Goal: Register for event/course

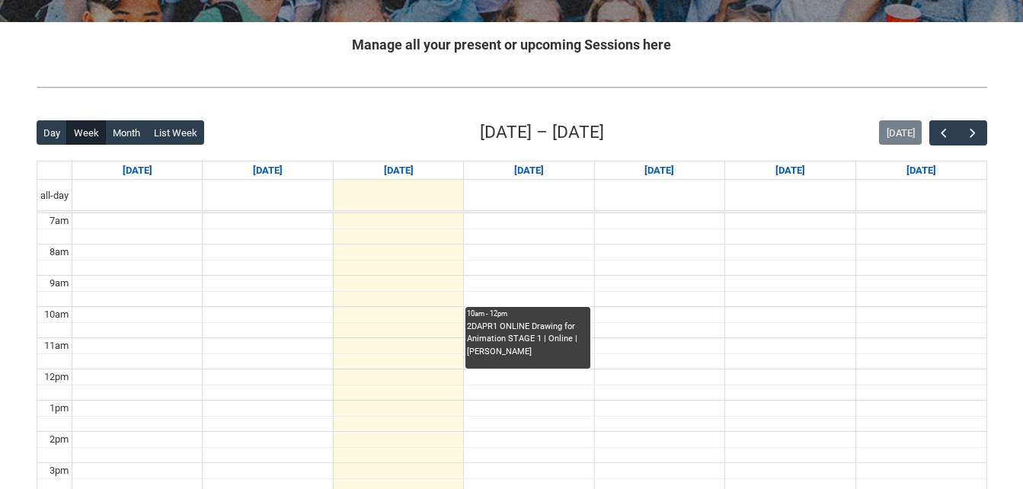
scroll to position [281, 0]
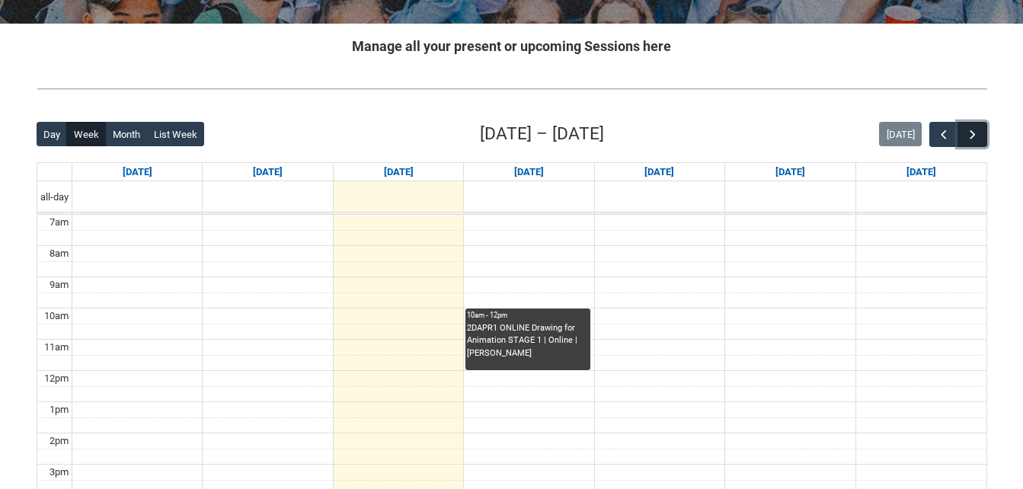
click at [975, 139] on span "button" at bounding box center [972, 134] width 15 height 15
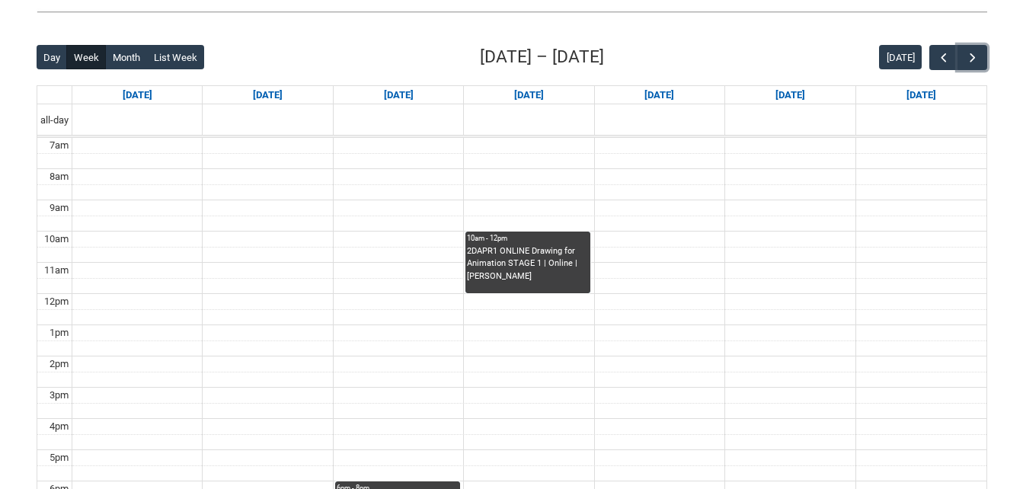
scroll to position [357, 0]
click at [972, 65] on span "button" at bounding box center [972, 58] width 15 height 15
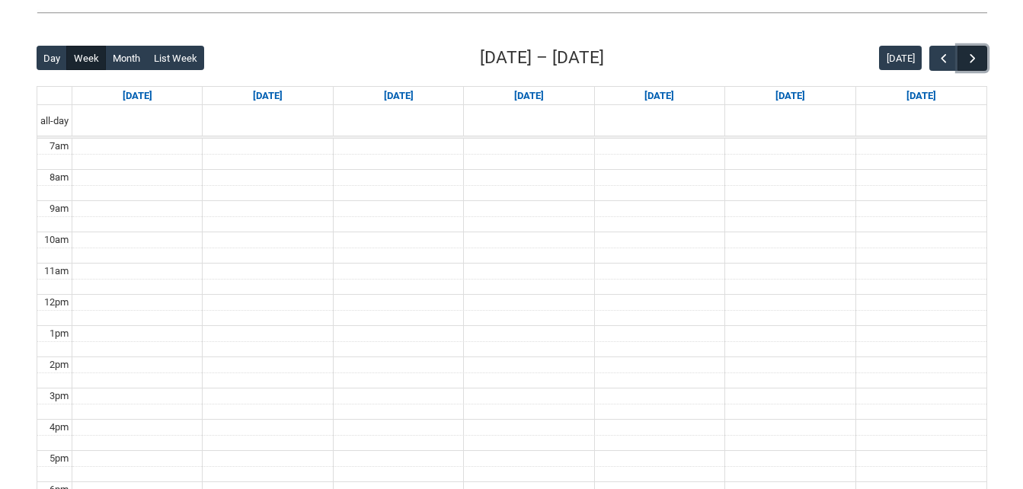
click at [963, 62] on button "button" at bounding box center [971, 58] width 29 height 25
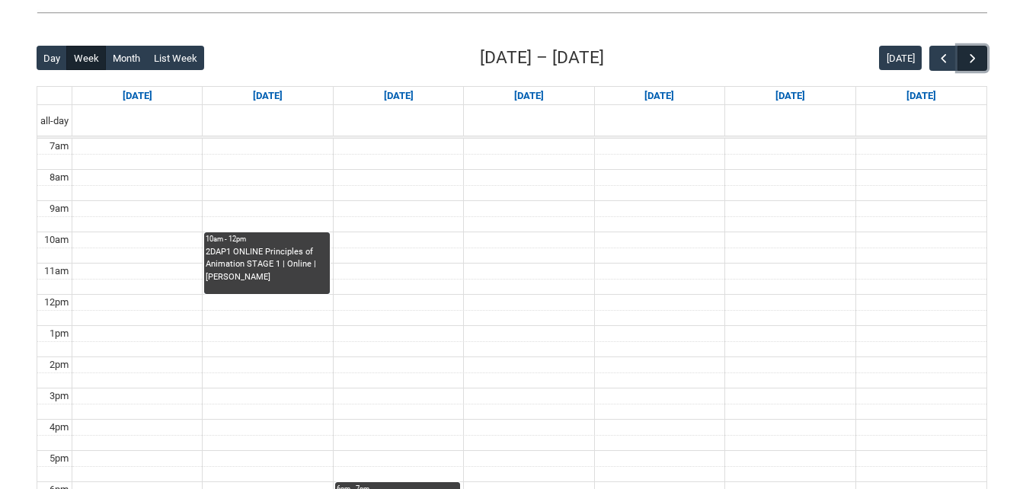
click at [963, 62] on button "button" at bounding box center [971, 58] width 29 height 25
click at [937, 65] on span "button" at bounding box center [943, 58] width 15 height 15
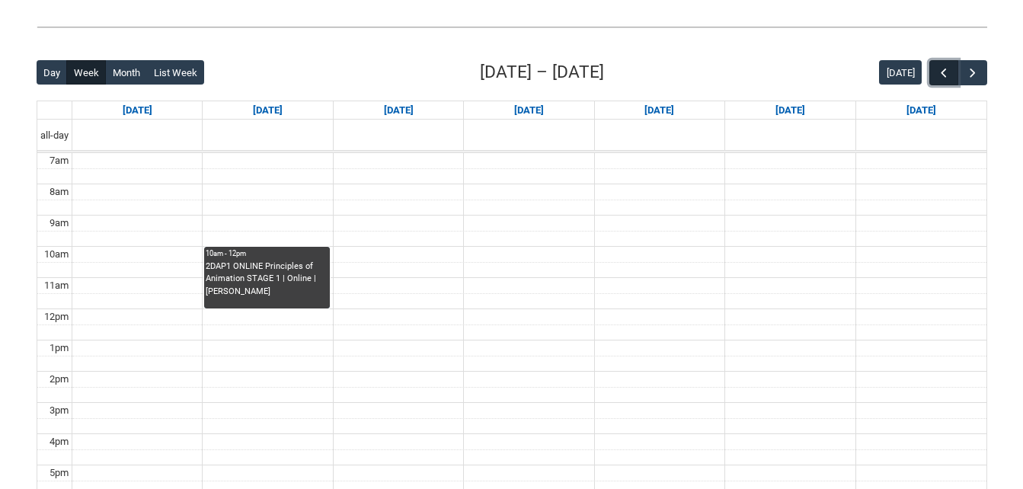
scroll to position [433, 0]
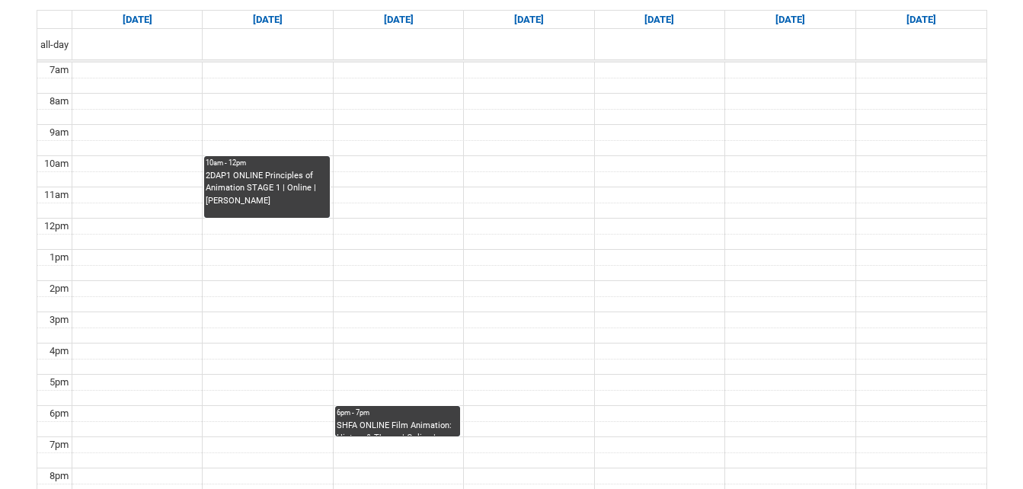
click at [407, 426] on div "SHFA ONLINE Film Animation: History & Theory | Online | [PERSON_NAME]" at bounding box center [398, 428] width 122 height 17
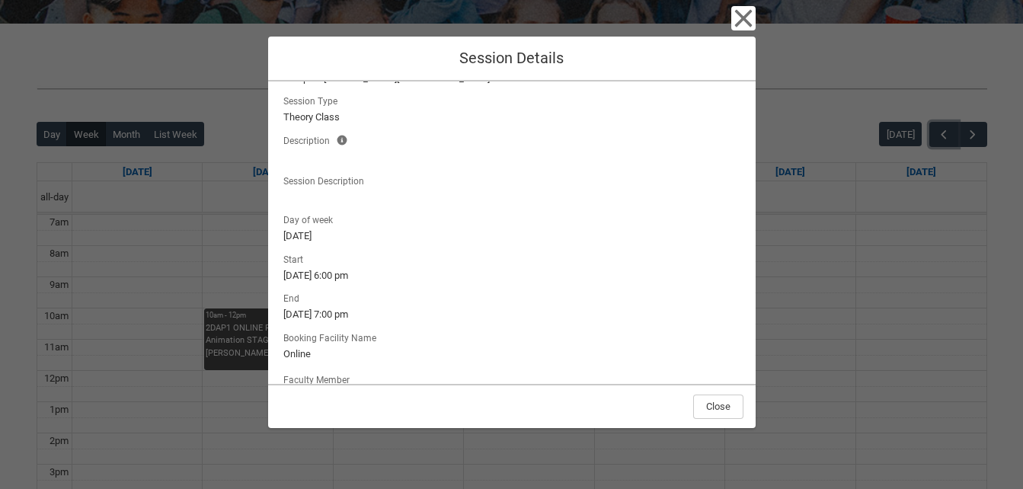
scroll to position [0, 0]
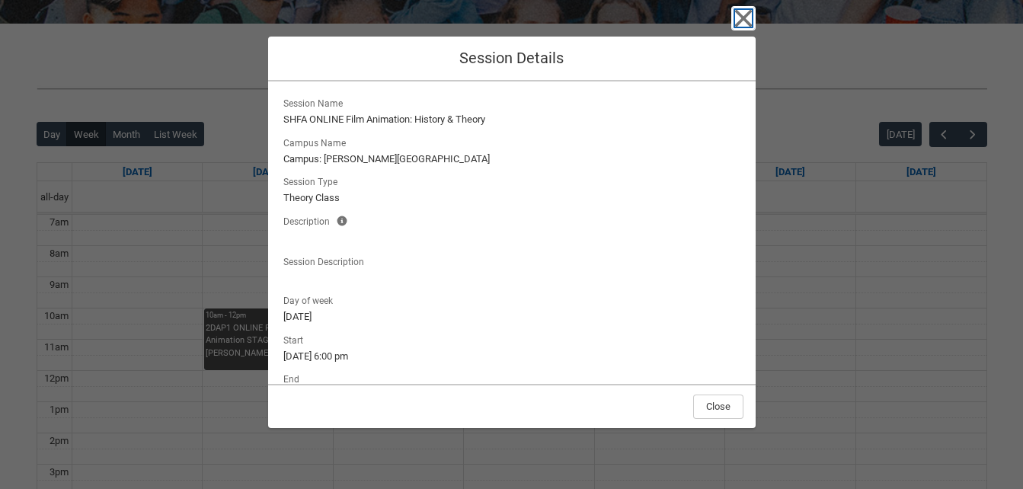
click at [748, 24] on icon "button" at bounding box center [743, 19] width 18 height 18
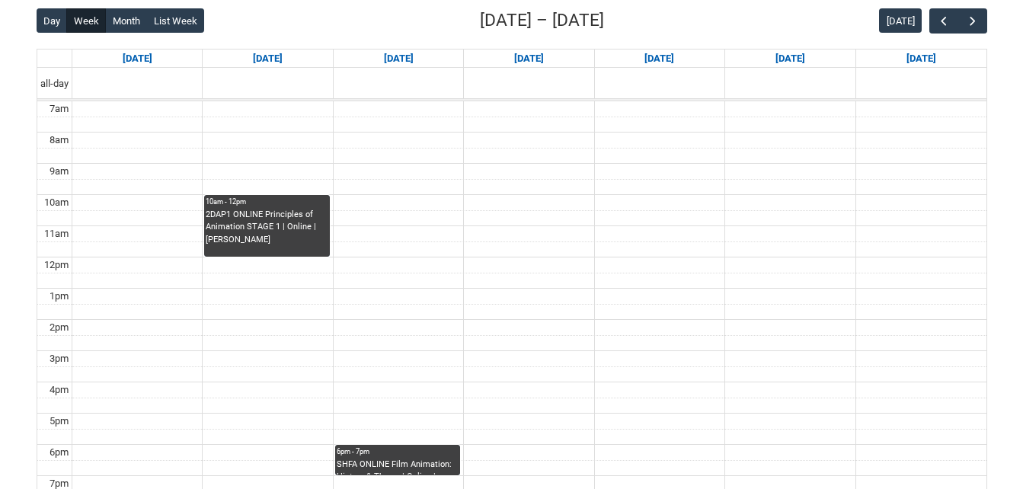
scroll to position [357, 0]
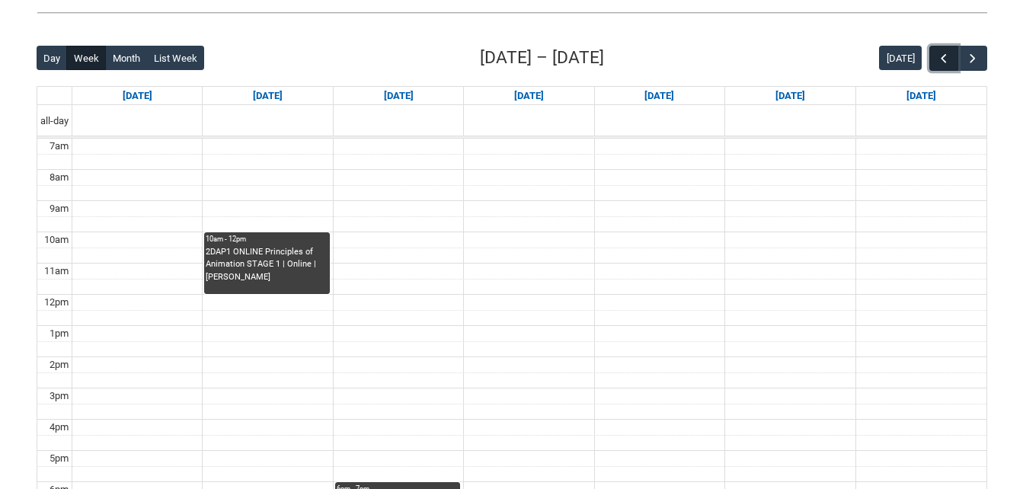
click at [937, 62] on span "button" at bounding box center [943, 58] width 15 height 15
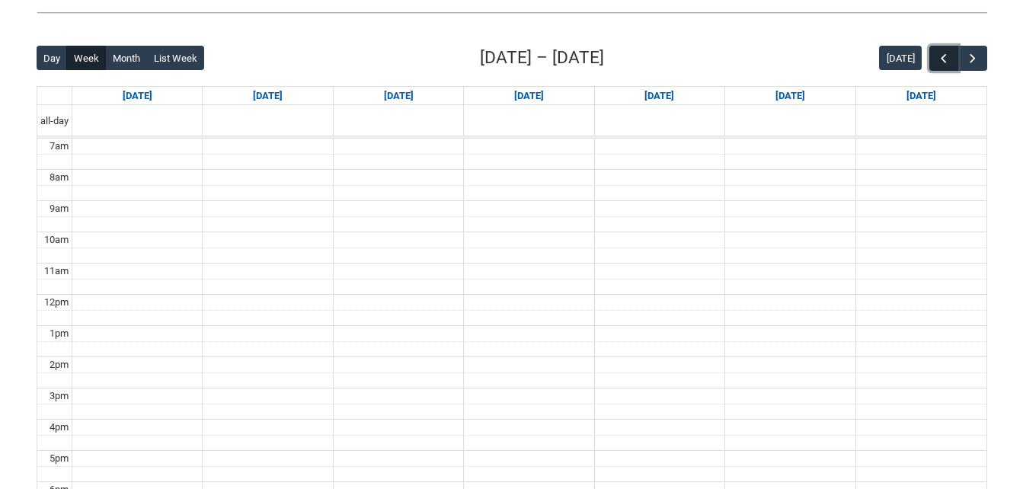
click at [937, 62] on span "button" at bounding box center [943, 58] width 15 height 15
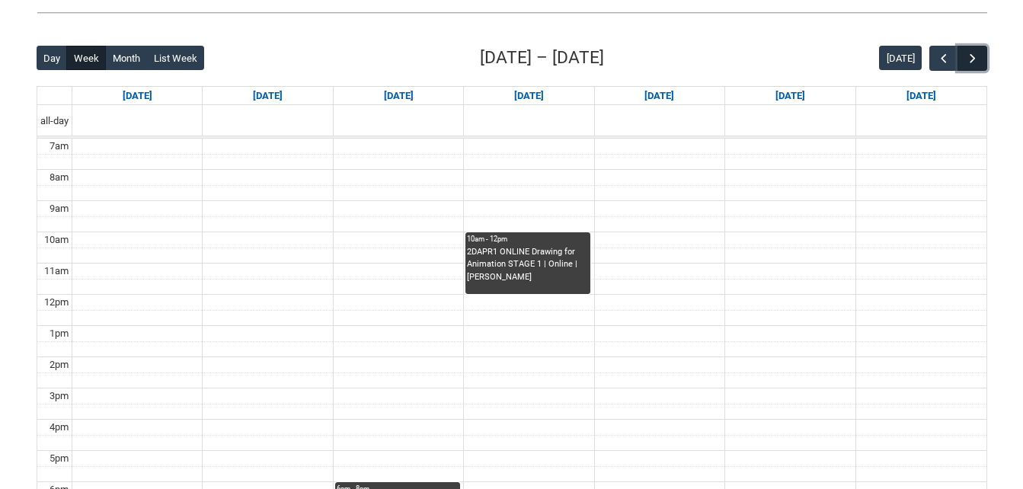
click at [968, 53] on span "button" at bounding box center [972, 58] width 15 height 15
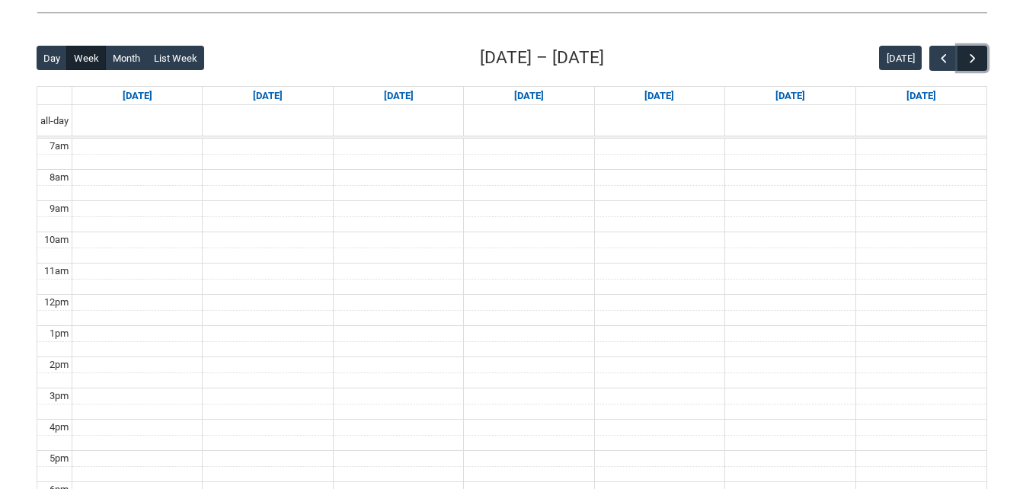
click at [968, 53] on span "button" at bounding box center [972, 58] width 15 height 15
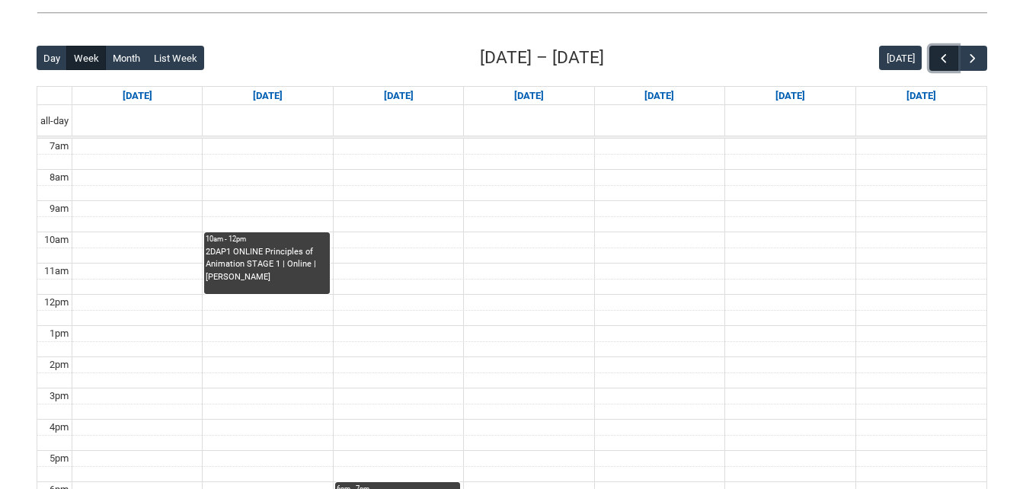
click at [935, 61] on button "button" at bounding box center [943, 58] width 29 height 25
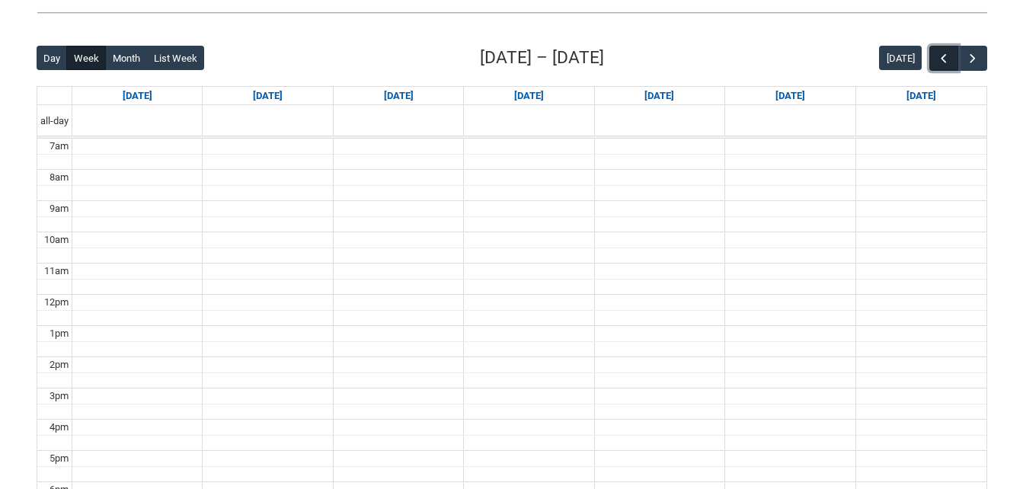
click at [935, 61] on button "button" at bounding box center [943, 58] width 29 height 25
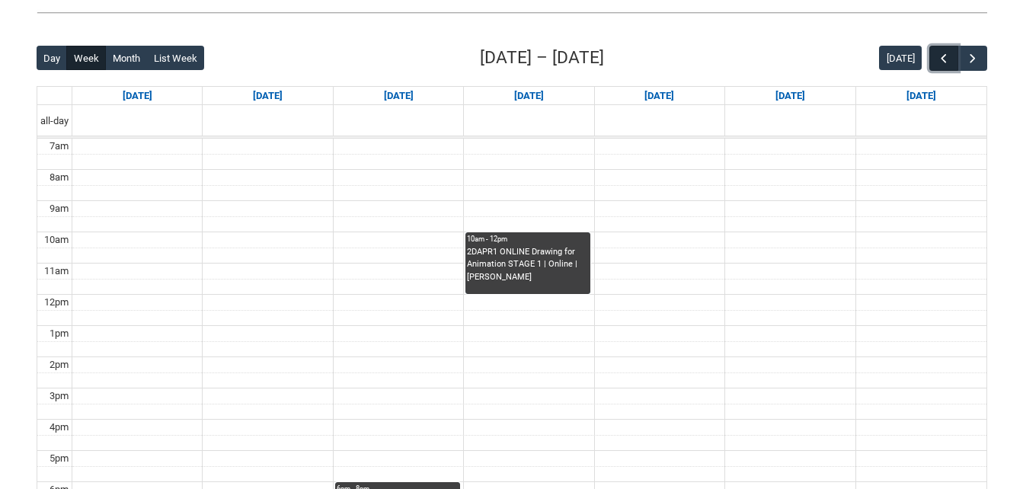
click at [935, 61] on button "button" at bounding box center [943, 58] width 29 height 25
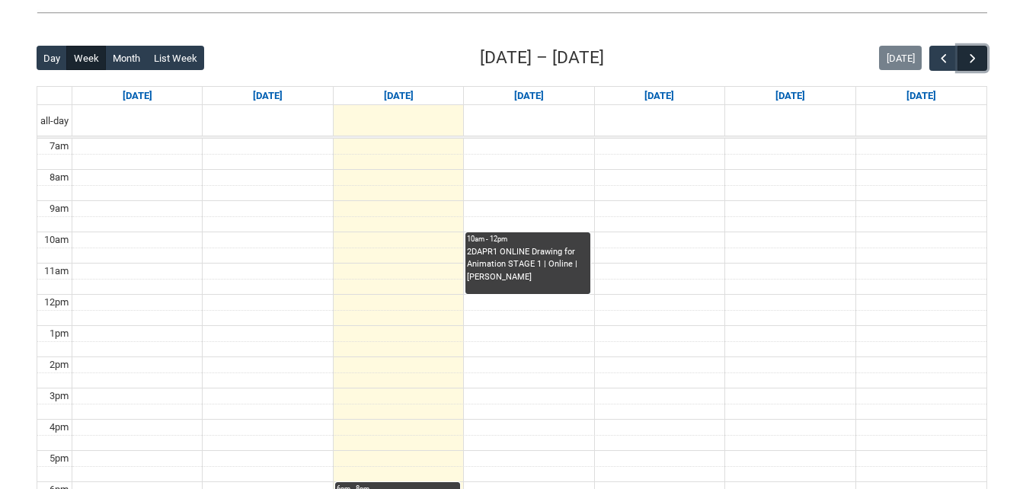
click at [969, 53] on span "button" at bounding box center [972, 58] width 15 height 15
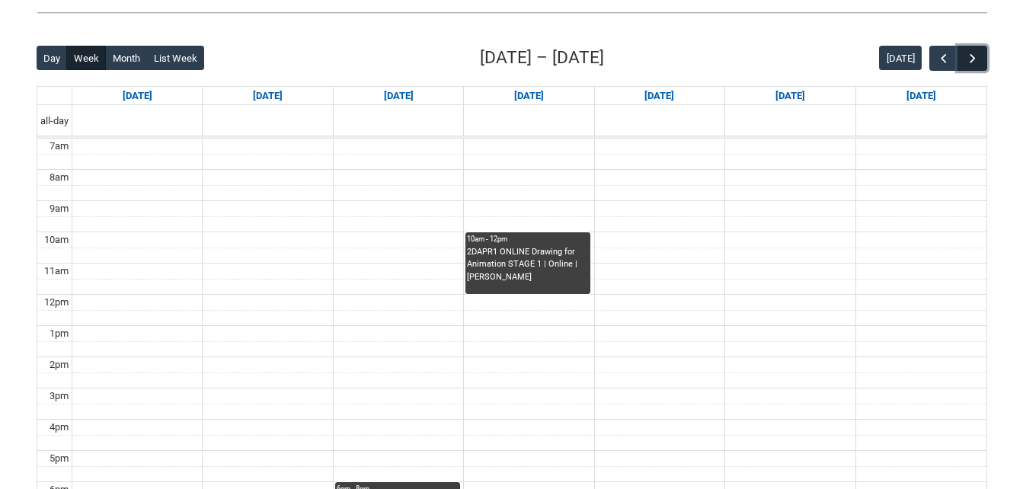
click at [969, 53] on span "button" at bounding box center [972, 58] width 15 height 15
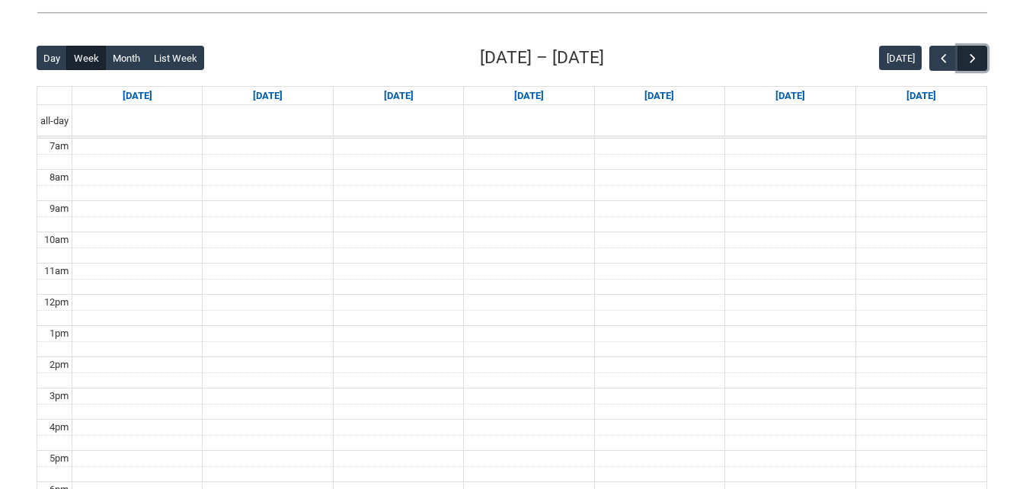
click at [969, 53] on span "button" at bounding box center [972, 58] width 15 height 15
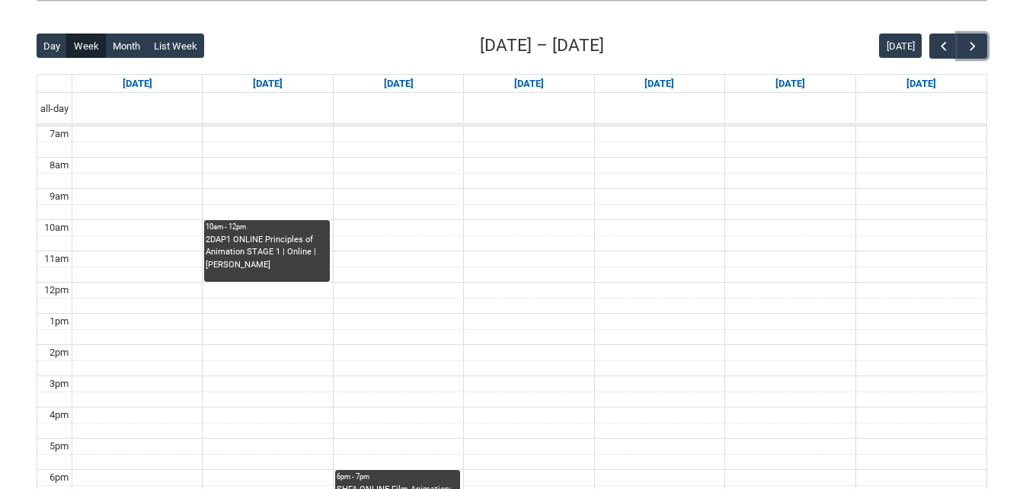
scroll to position [281, 0]
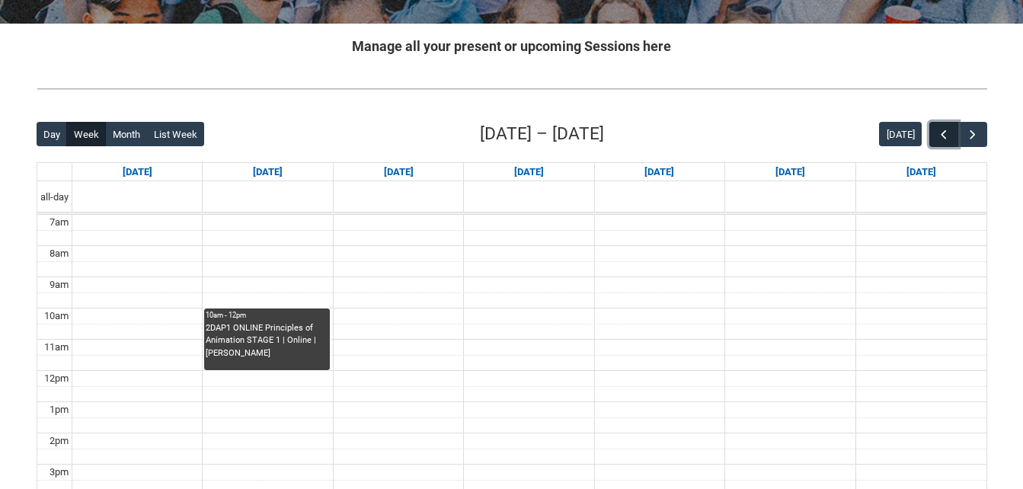
click at [944, 144] on button "button" at bounding box center [943, 134] width 29 height 25
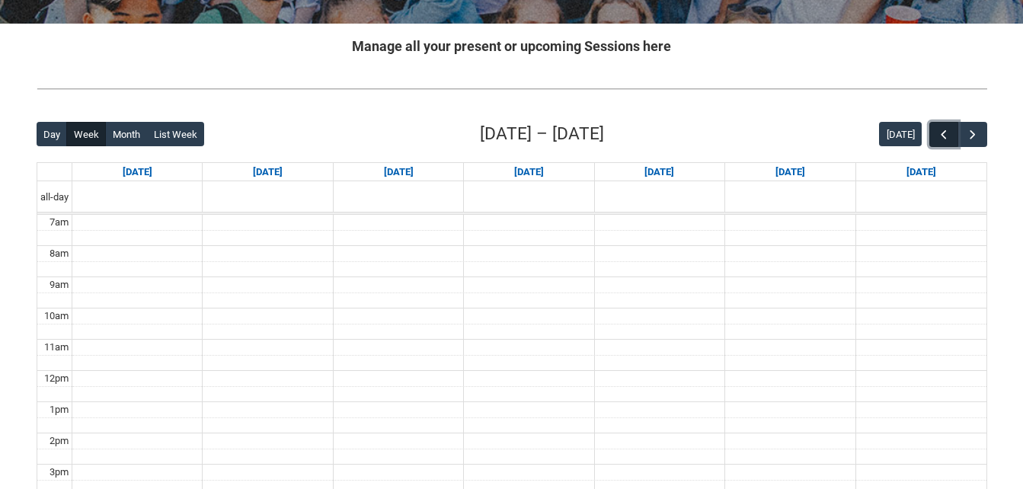
click at [944, 144] on button "button" at bounding box center [943, 134] width 29 height 25
click at [937, 138] on span "button" at bounding box center [943, 134] width 15 height 15
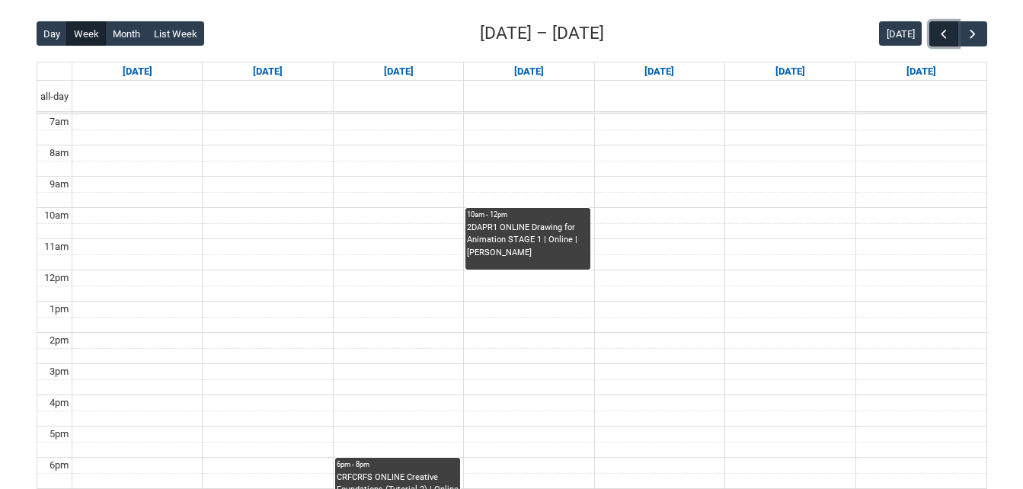
scroll to position [357, 0]
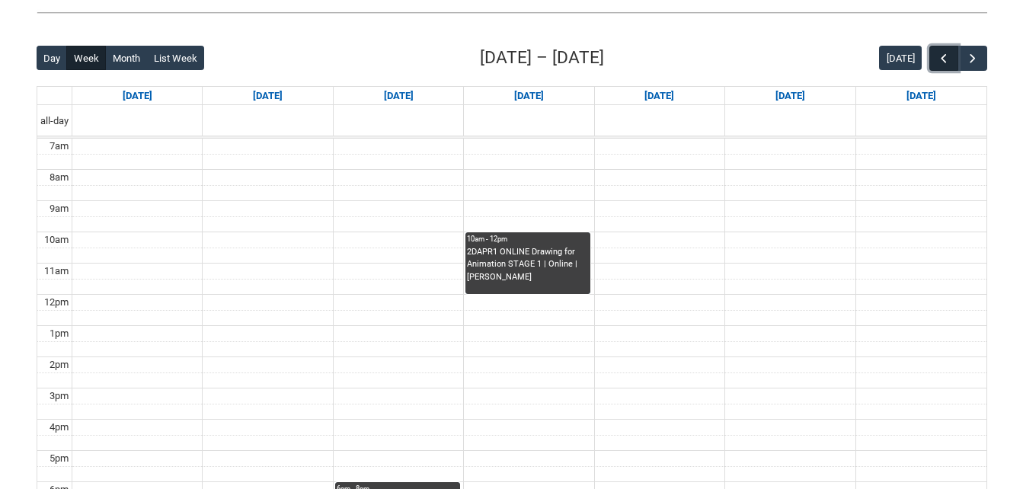
click at [938, 65] on span "button" at bounding box center [943, 58] width 15 height 15
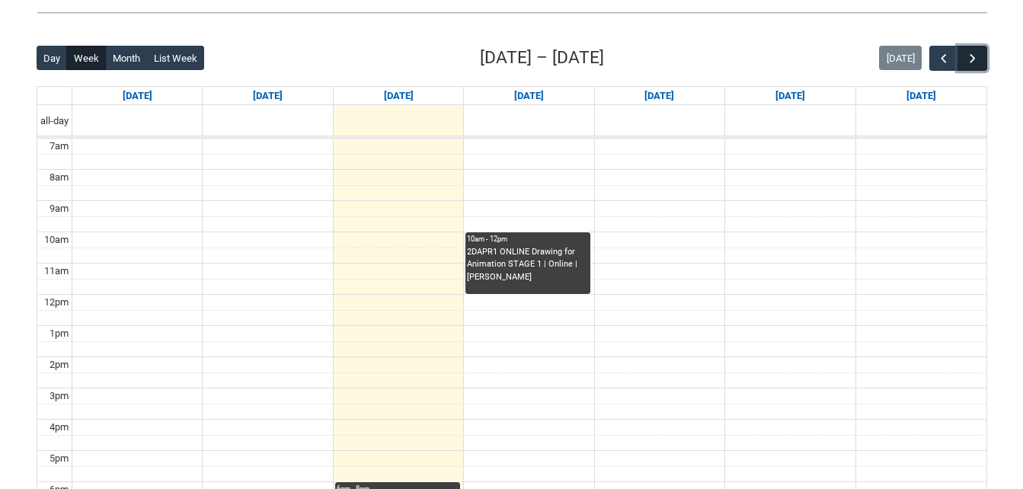
click at [977, 59] on span "button" at bounding box center [972, 58] width 15 height 15
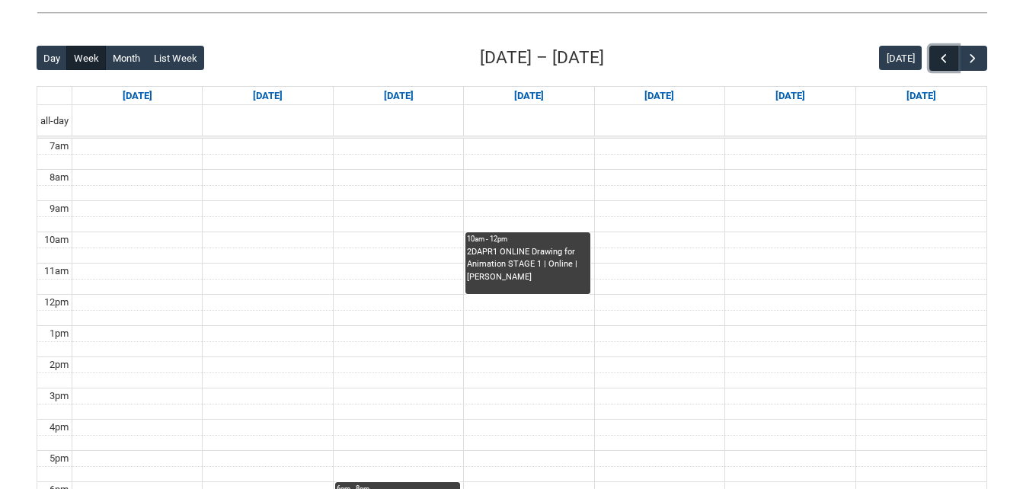
click at [948, 60] on span "button" at bounding box center [943, 58] width 15 height 15
